Goal: Transaction & Acquisition: Obtain resource

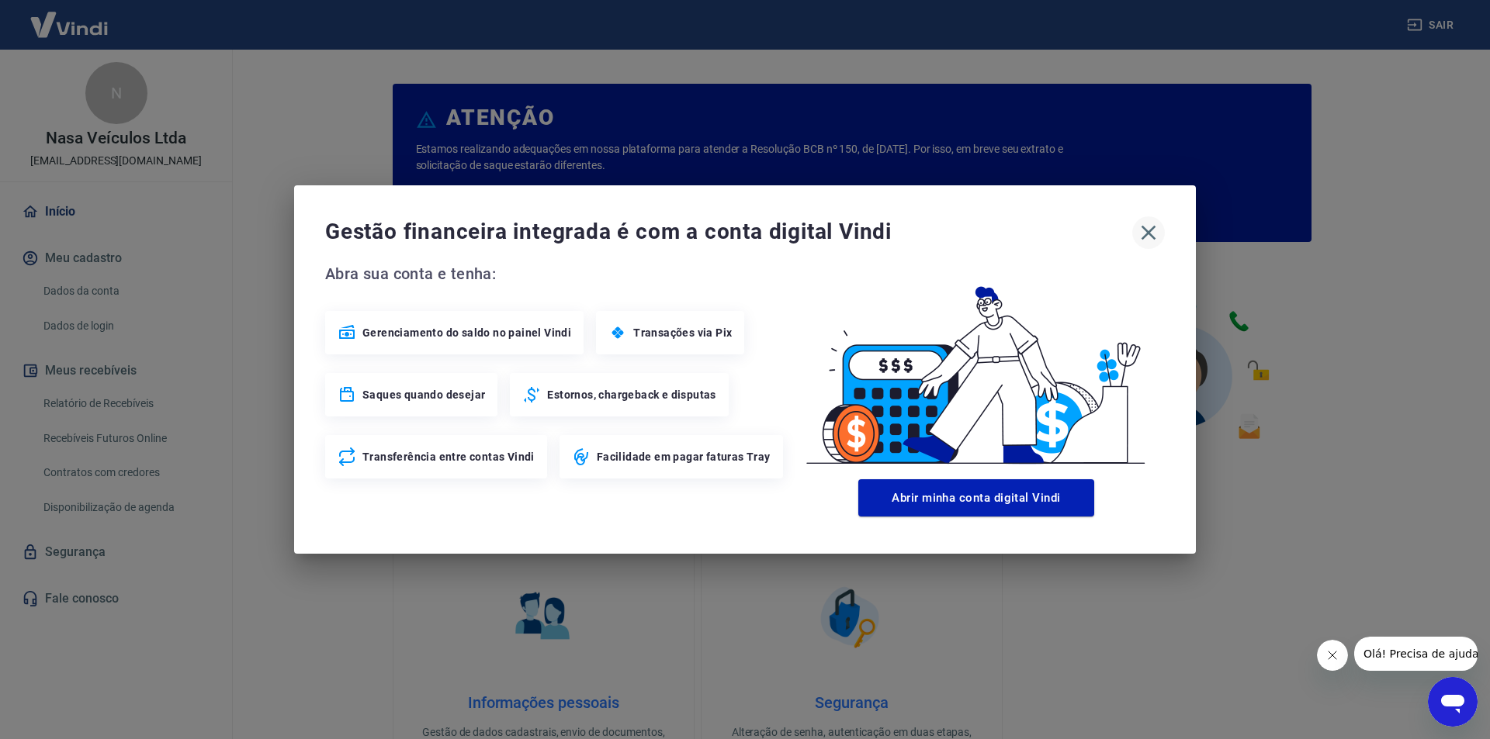
click at [1151, 230] on icon "button" at bounding box center [1148, 233] width 15 height 15
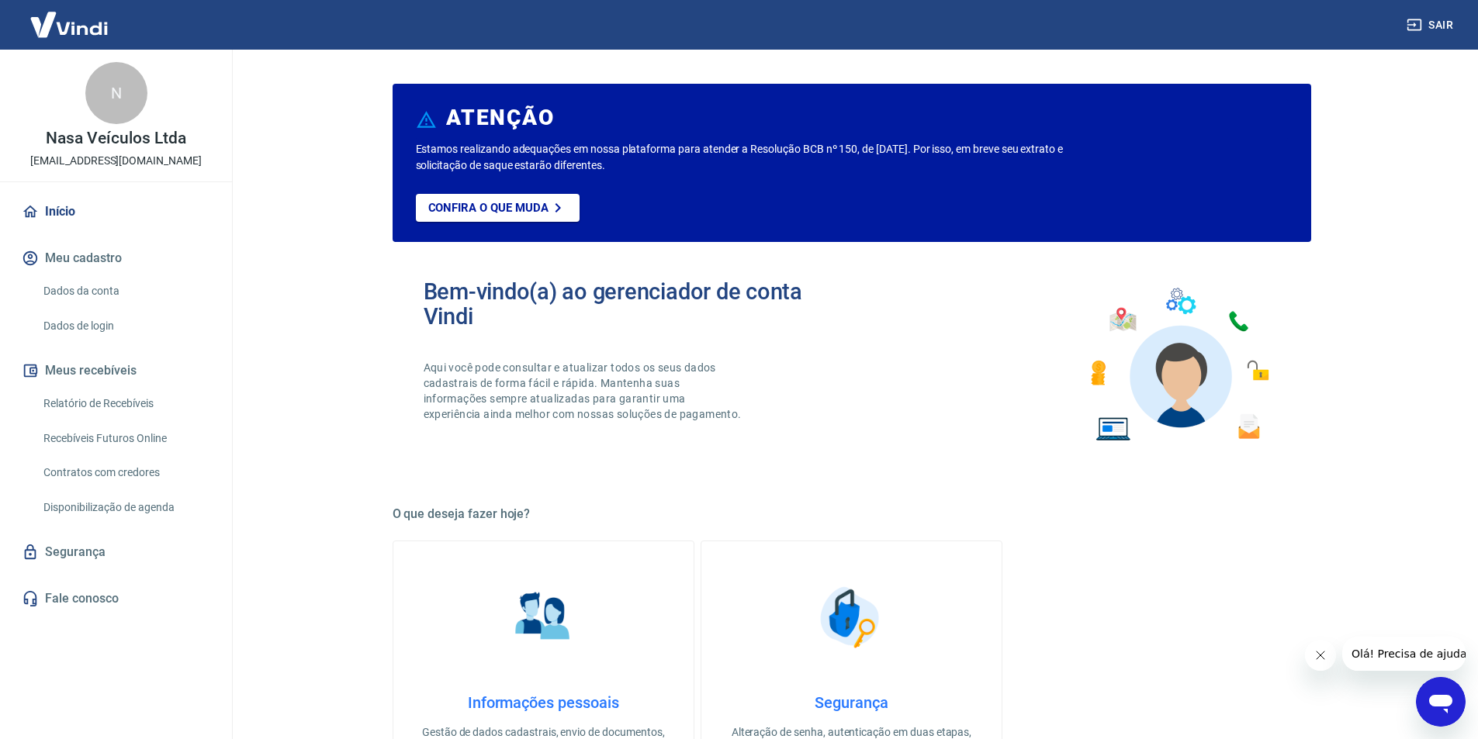
click at [116, 408] on link "Relatório de Recebíveis" at bounding box center [125, 404] width 176 height 32
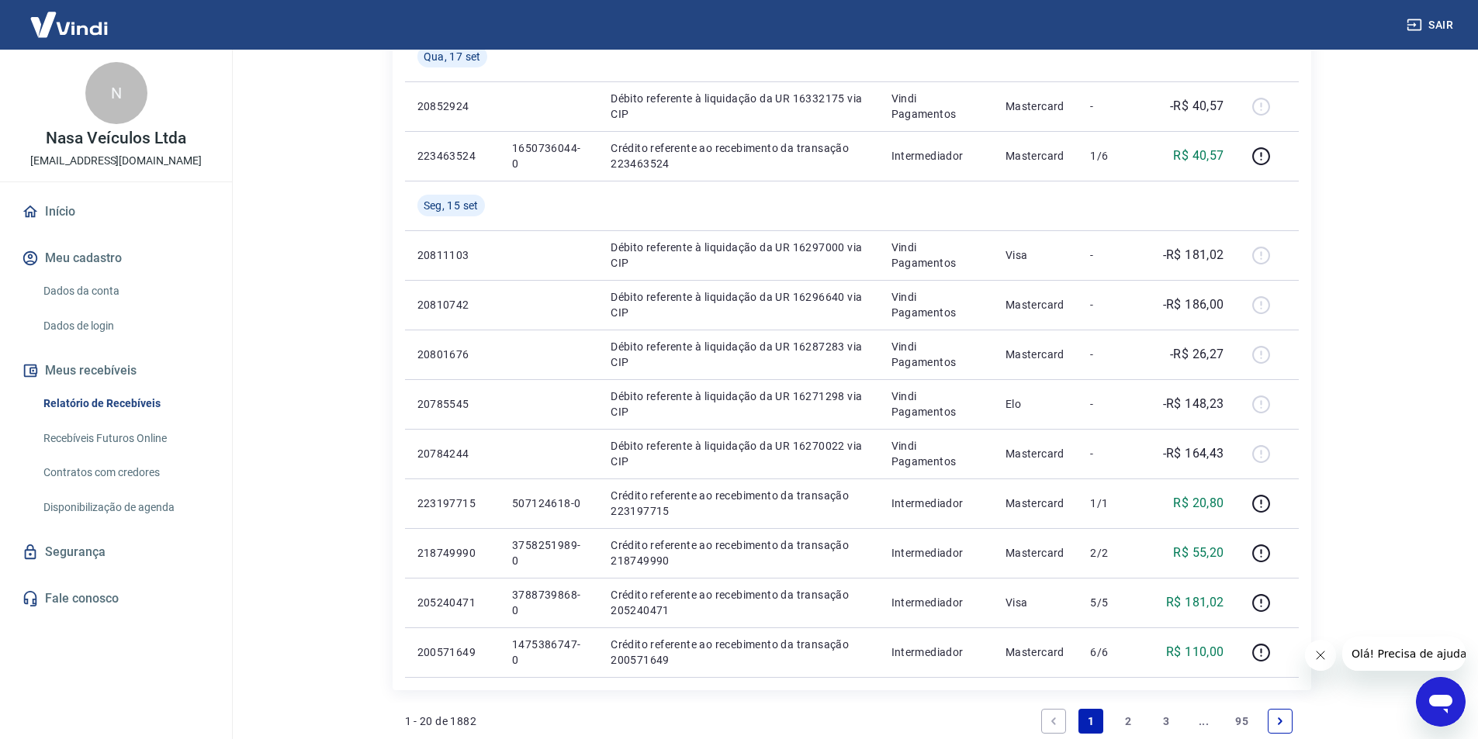
scroll to position [1009, 0]
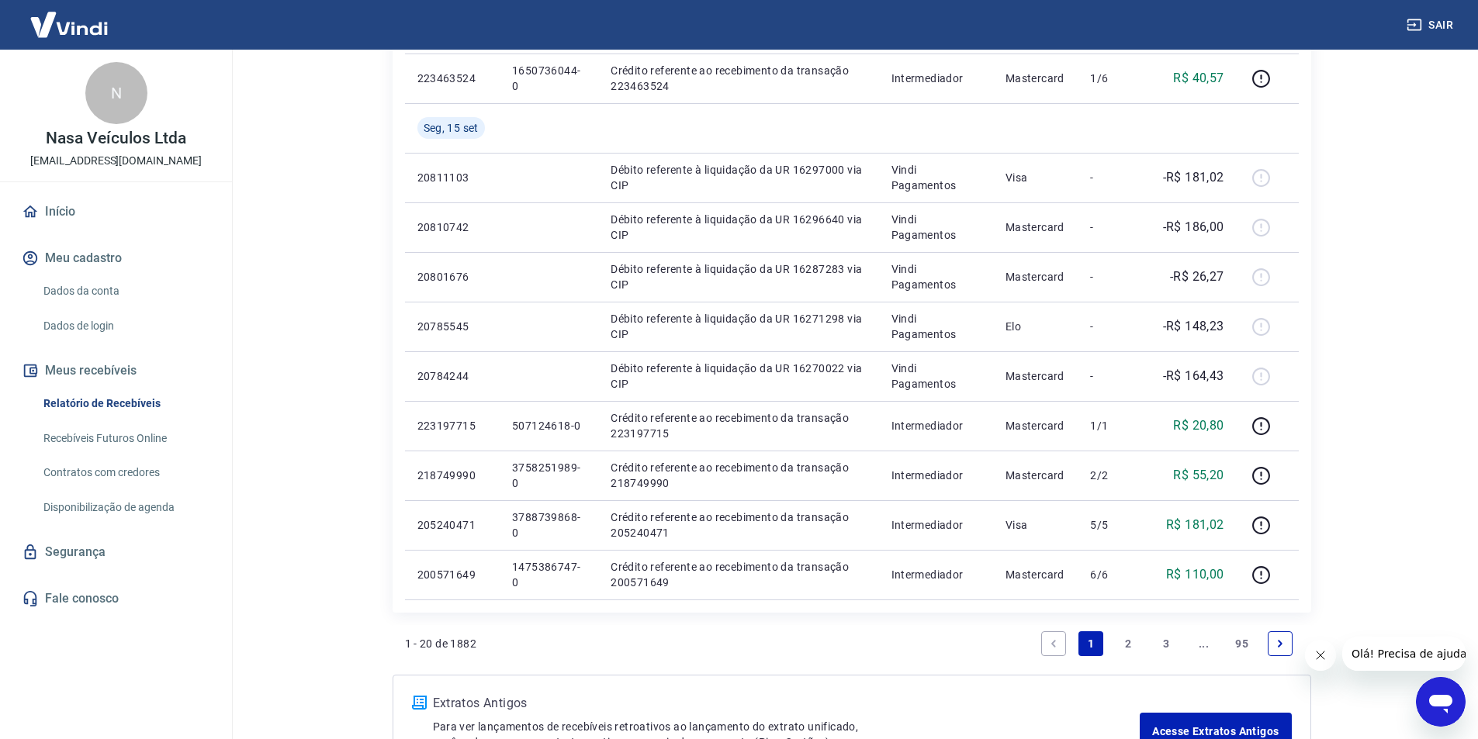
click at [1132, 634] on link "2" at bounding box center [1128, 644] width 25 height 25
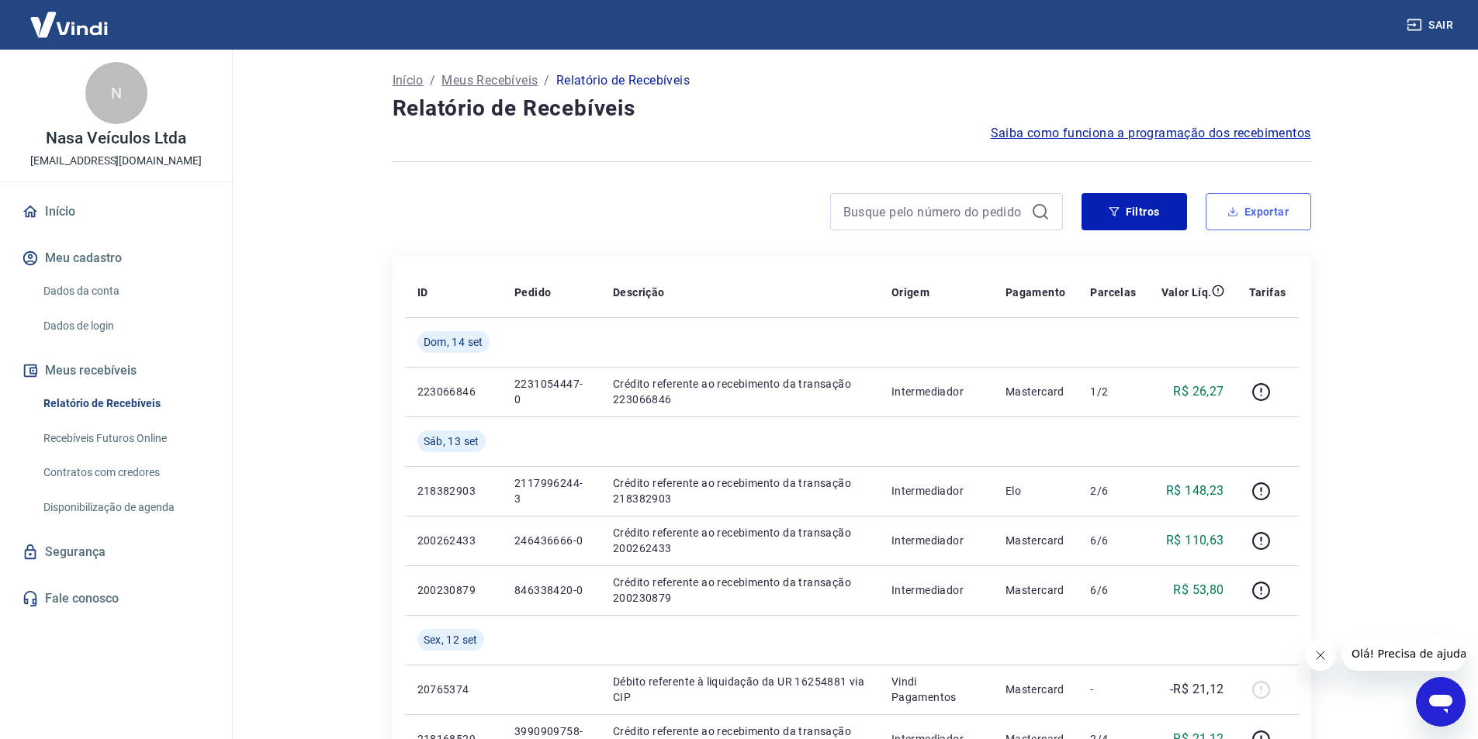
click at [1253, 216] on button "Exportar" at bounding box center [1259, 211] width 106 height 37
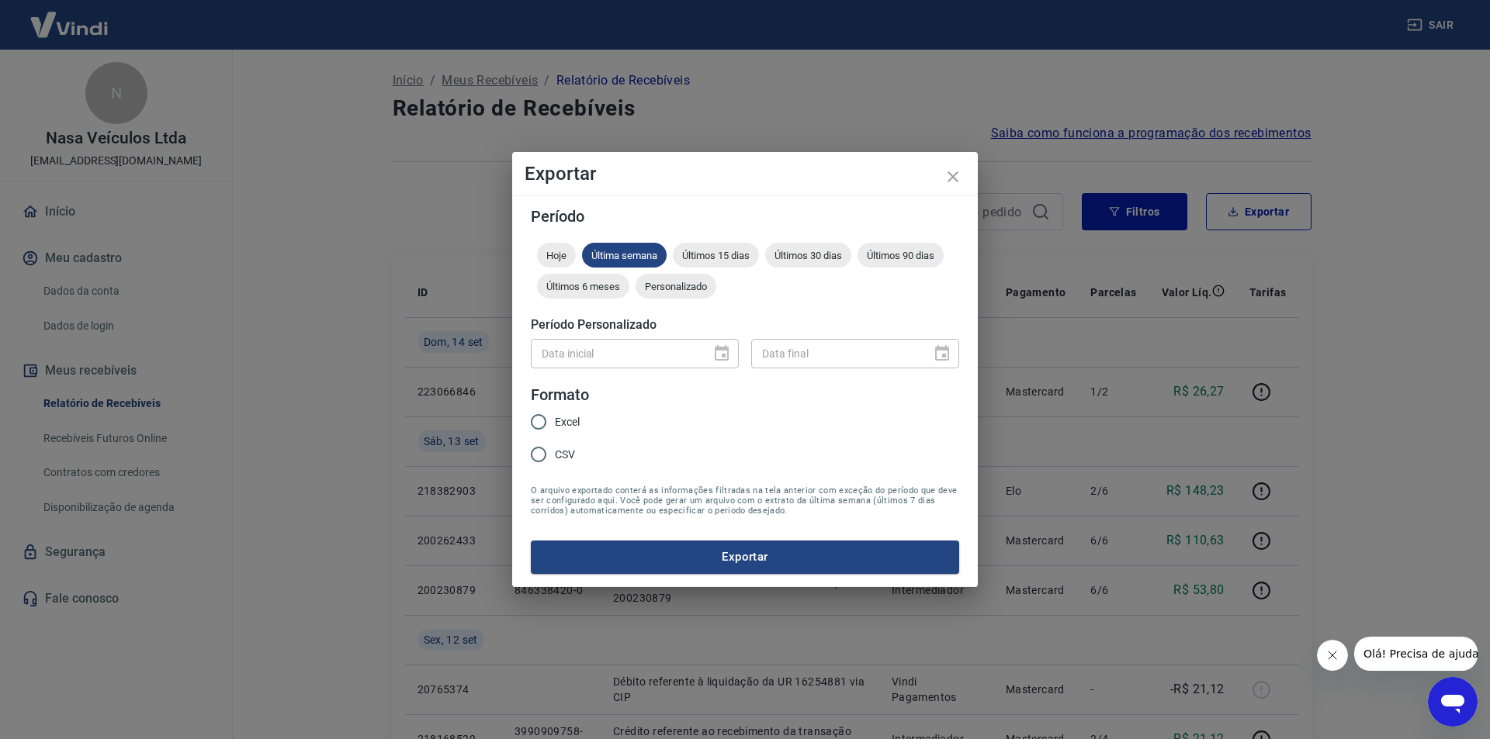
click at [727, 347] on div "Data inicial" at bounding box center [635, 353] width 208 height 29
click at [723, 349] on div "Data inicial" at bounding box center [635, 353] width 208 height 29
click at [805, 262] on div "Últimos 30 dias" at bounding box center [808, 255] width 86 height 25
click at [568, 418] on span "Excel" at bounding box center [567, 422] width 25 height 16
click at [555, 418] on input "Excel" at bounding box center [538, 422] width 33 height 33
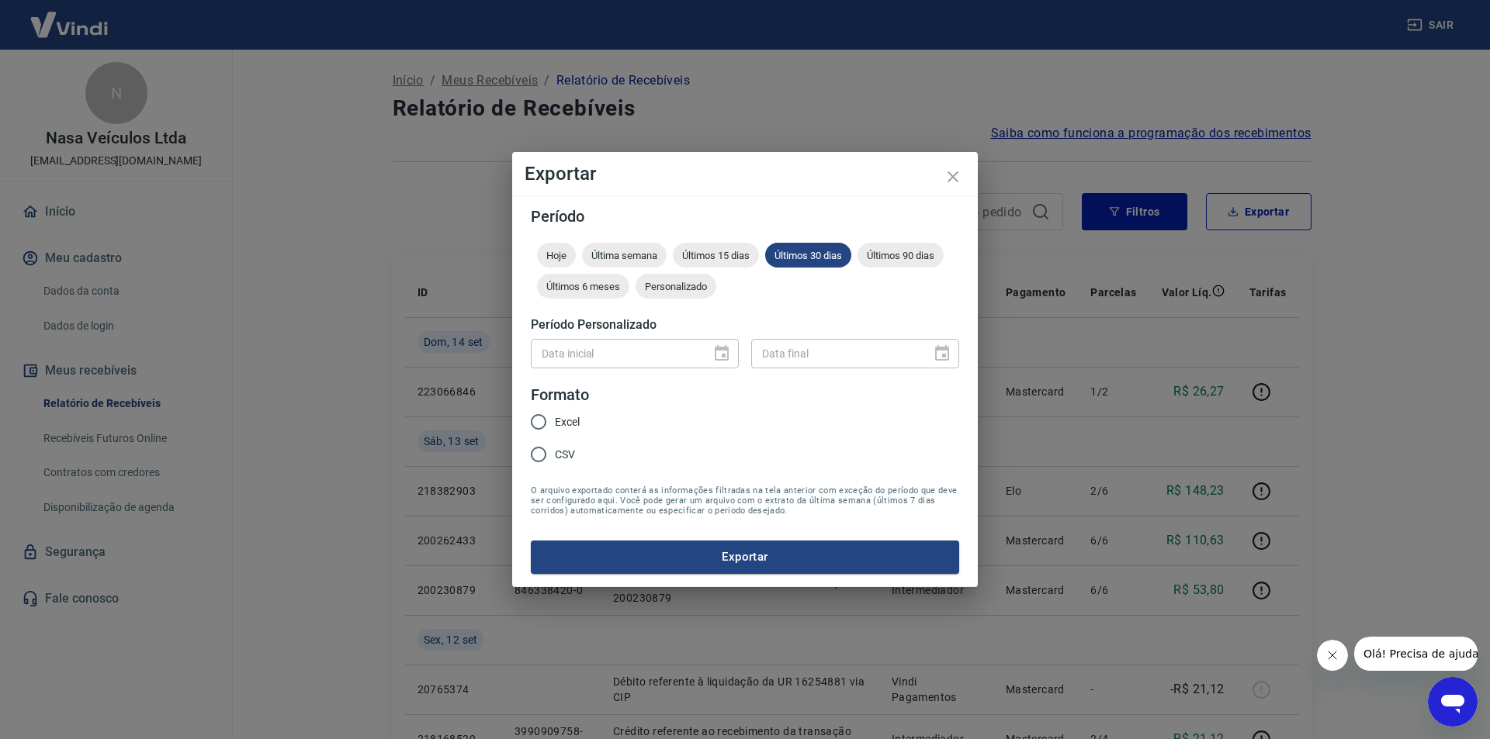
radio input "true"
click at [715, 547] on button "Exportar" at bounding box center [745, 557] width 428 height 33
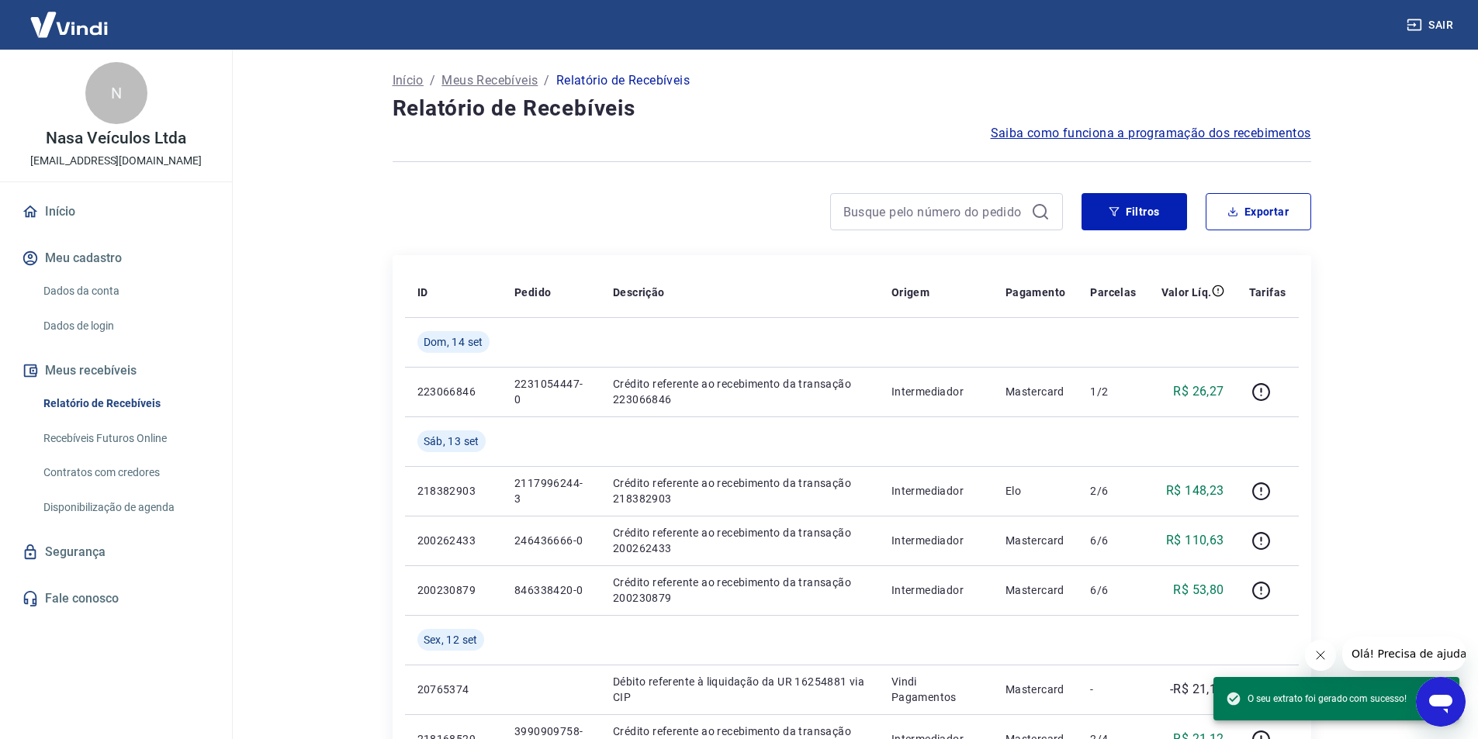
click at [1019, 22] on div "Sair" at bounding box center [739, 25] width 1478 height 50
